Goal: Information Seeking & Learning: Learn about a topic

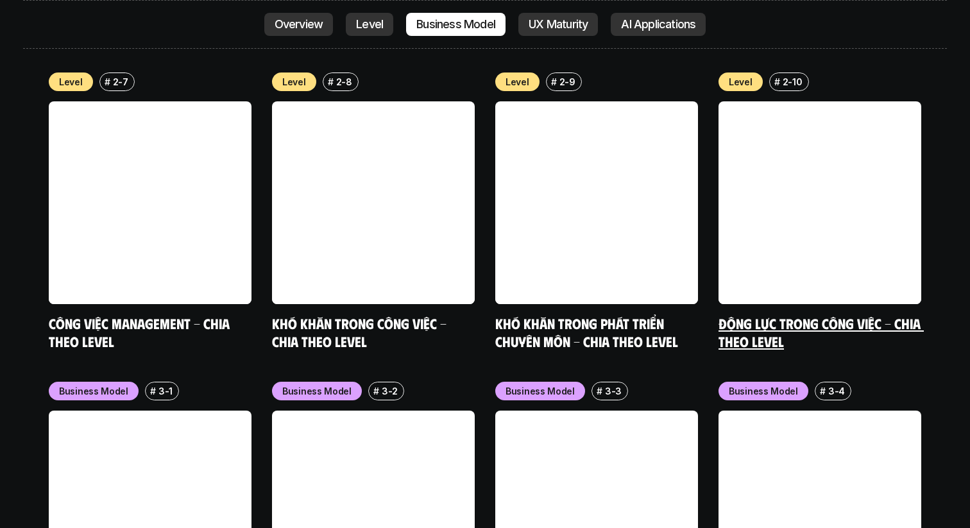
scroll to position [4991, 0]
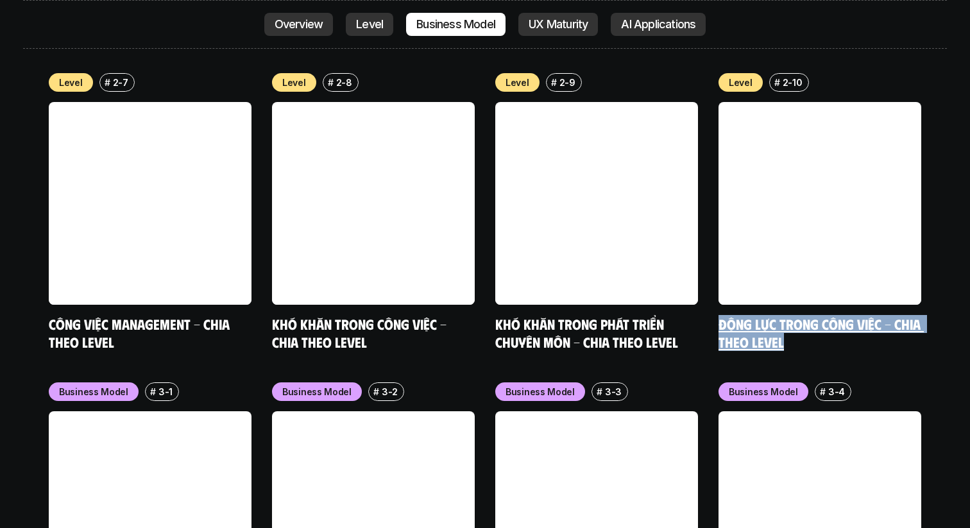
click at [870, 315] on link "Động lực trong công việc - Chia theo Level" at bounding box center [820, 332] width 205 height 35
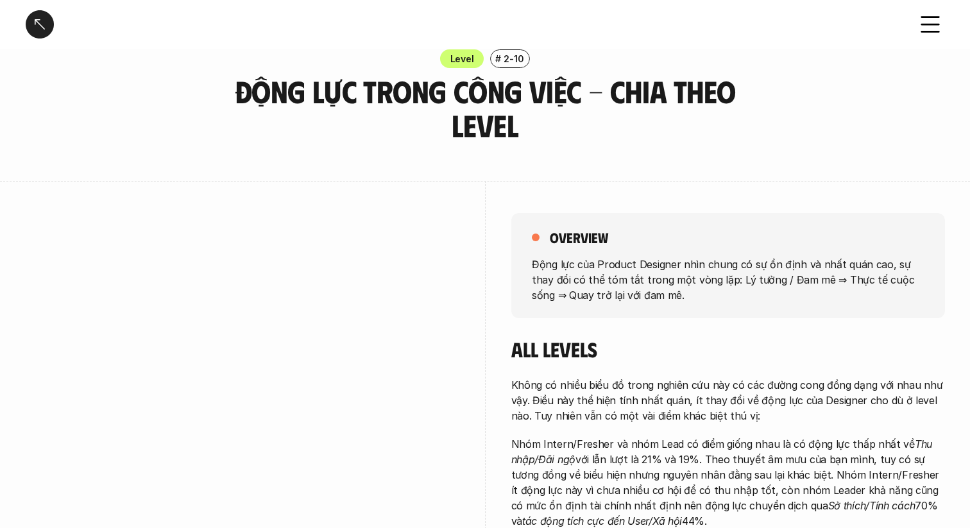
scroll to position [36, 0]
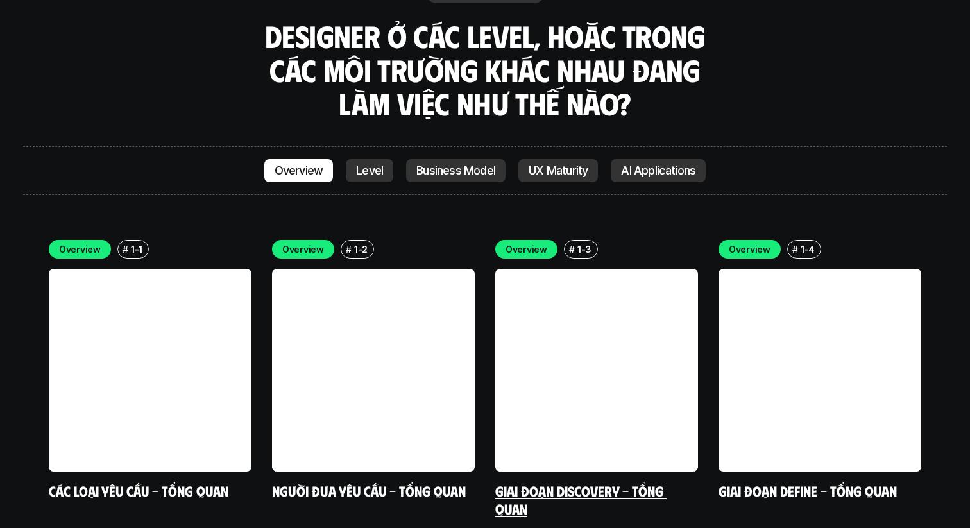
scroll to position [3594, 0]
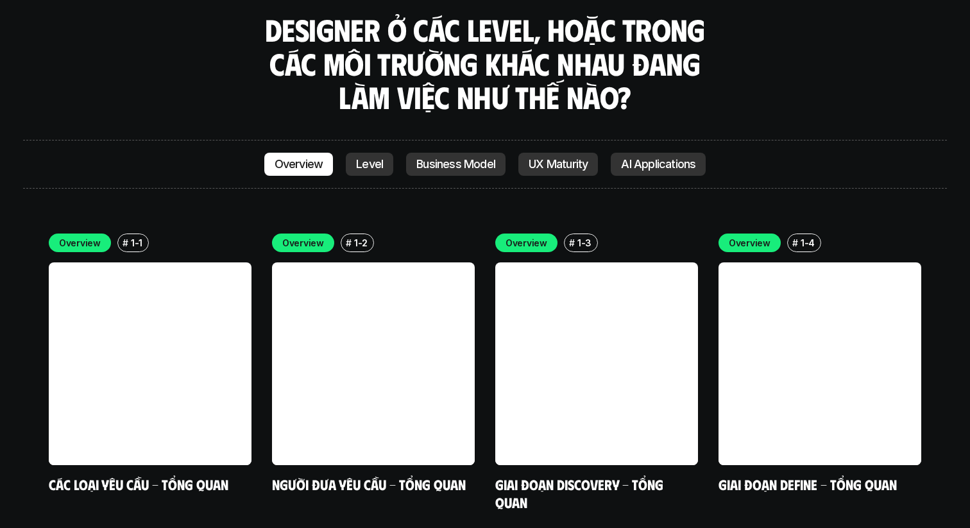
click at [638, 158] on p "AI Applications" at bounding box center [658, 164] width 74 height 13
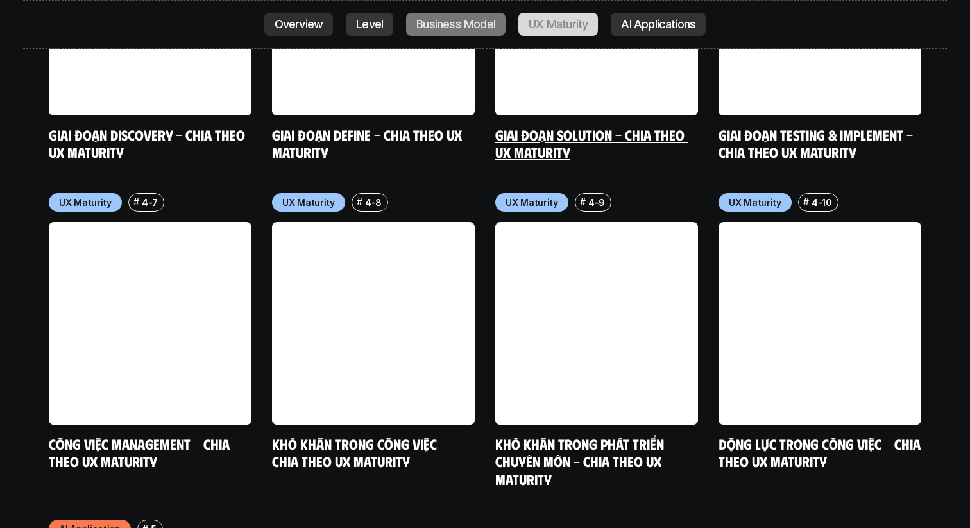
scroll to position [6819, 0]
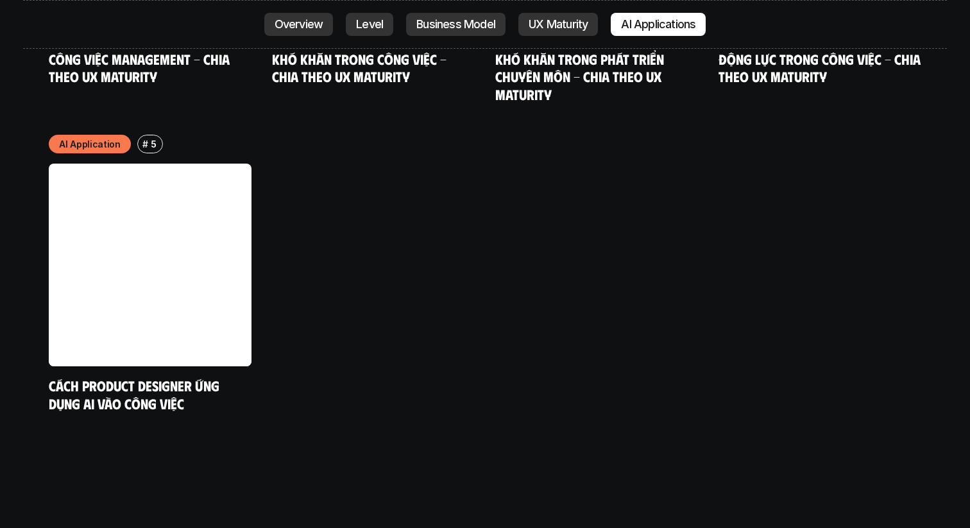
click at [382, 24] on link "Level" at bounding box center [369, 24] width 47 height 23
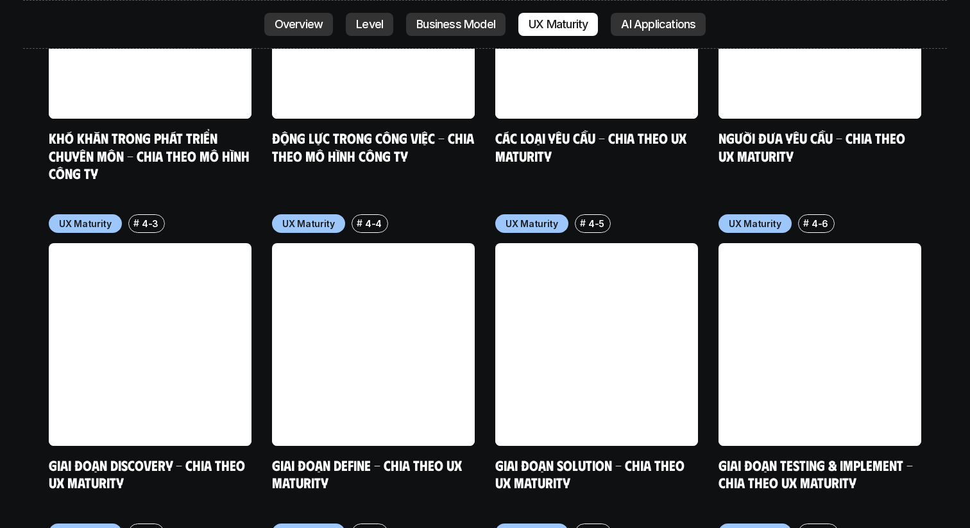
scroll to position [6116, 0]
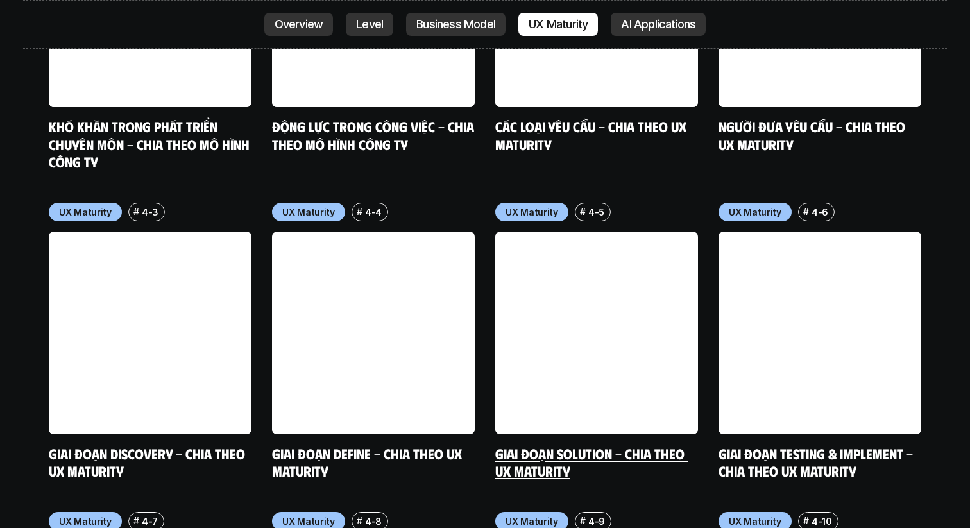
click at [514, 444] on link "Giai đoạn Solution - Chia theo UX Maturity" at bounding box center [591, 461] width 192 height 35
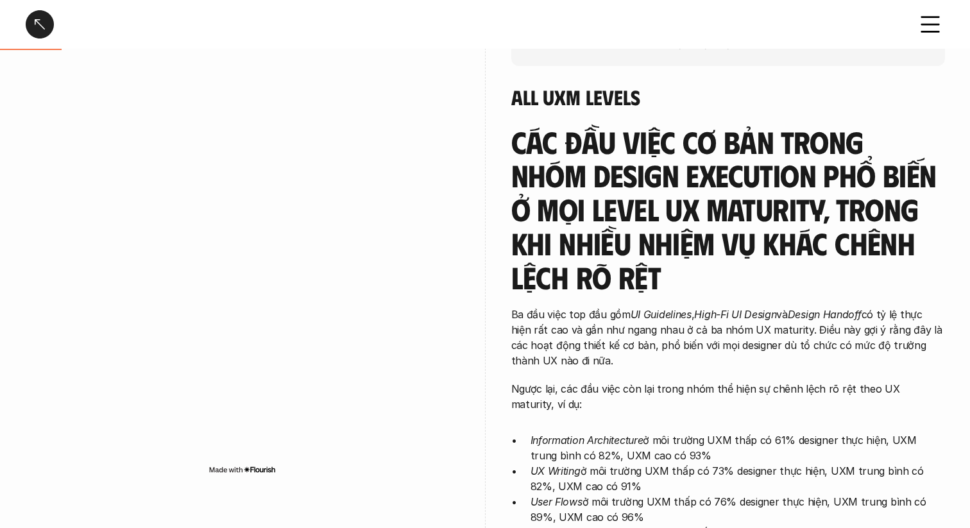
scroll to position [298, 0]
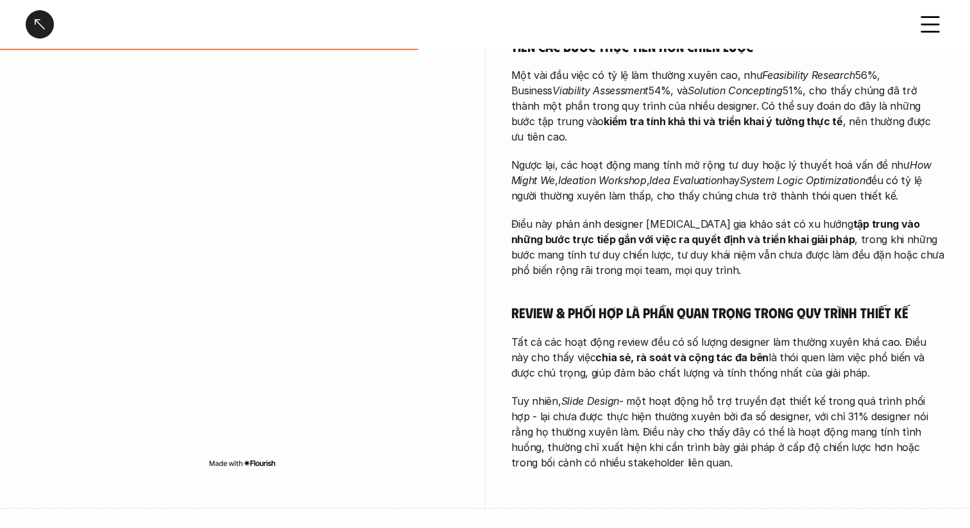
scroll to position [592, 0]
